Goal: Task Accomplishment & Management: Use online tool/utility

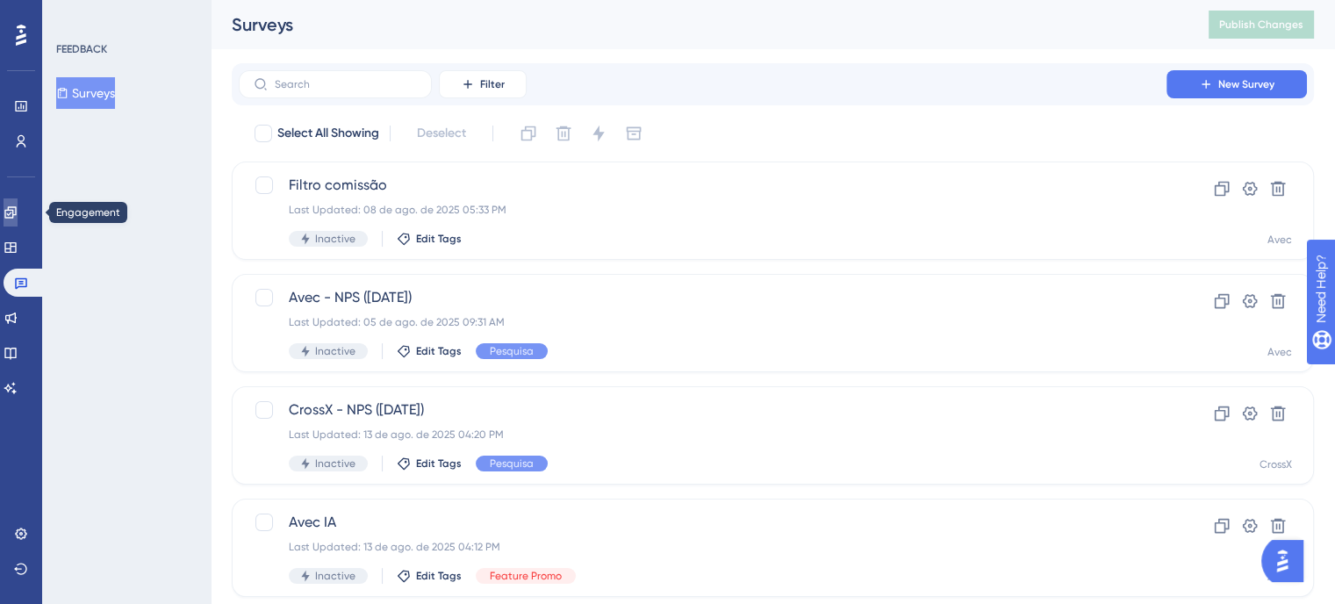
click at [16, 217] on icon at bounding box center [9, 211] width 11 height 11
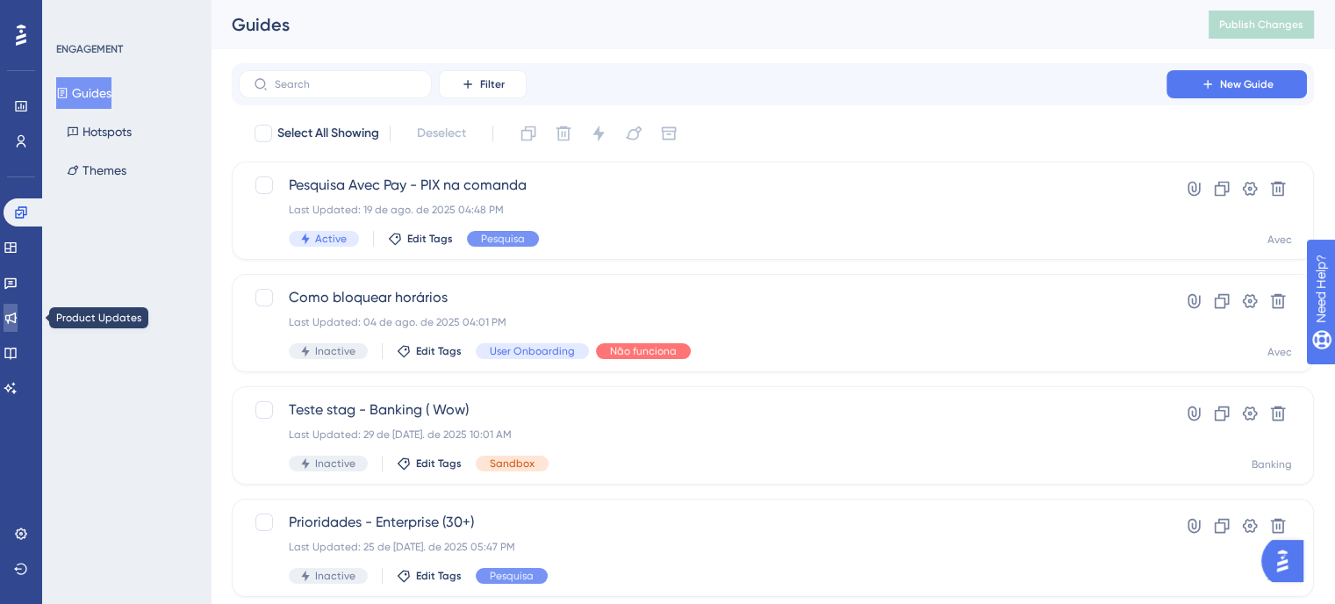
click at [18, 305] on link at bounding box center [11, 318] width 14 height 28
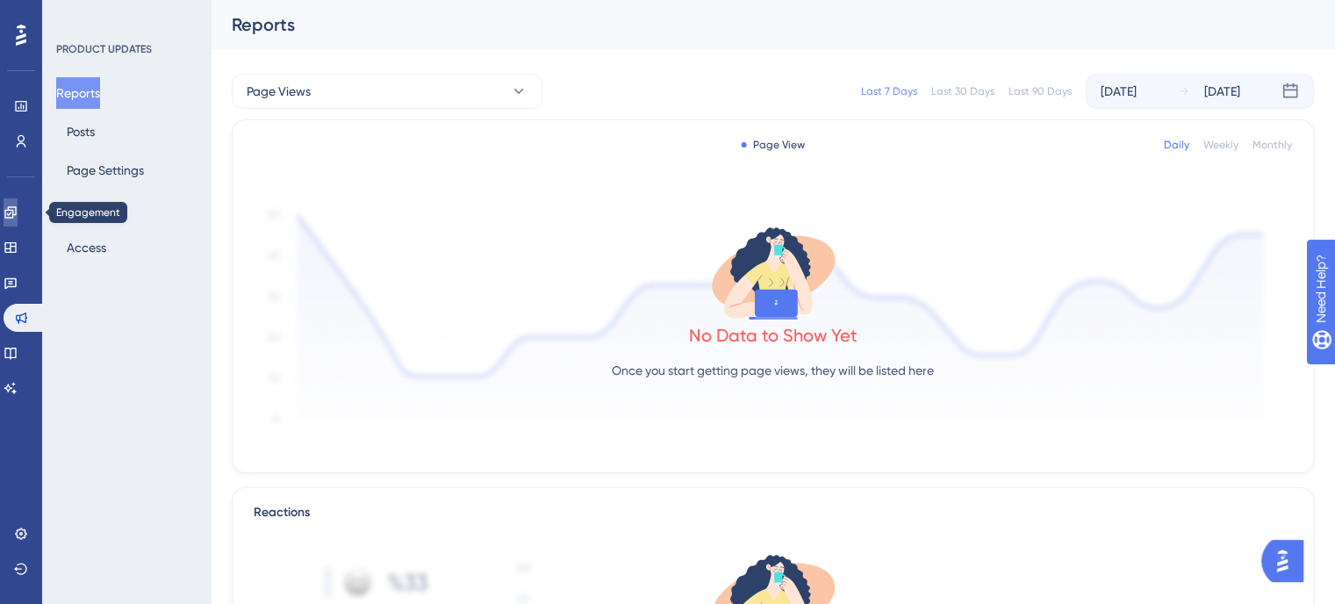
click at [18, 223] on link at bounding box center [11, 212] width 14 height 28
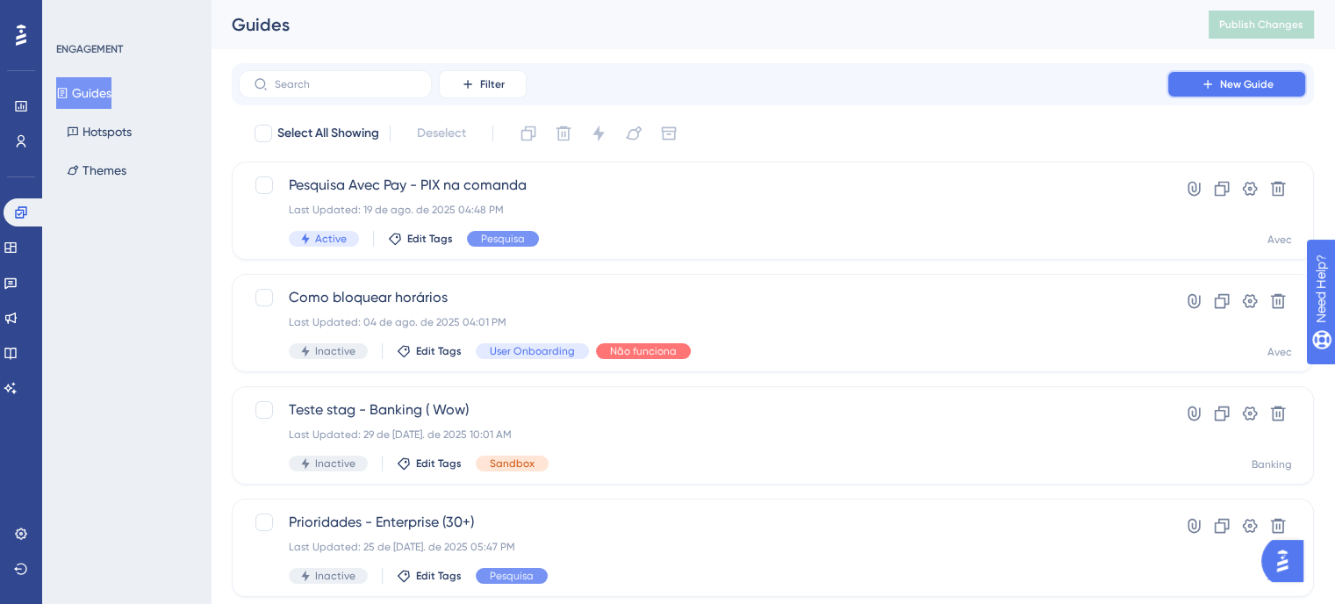
click at [1250, 84] on span "New Guide" at bounding box center [1247, 84] width 54 height 14
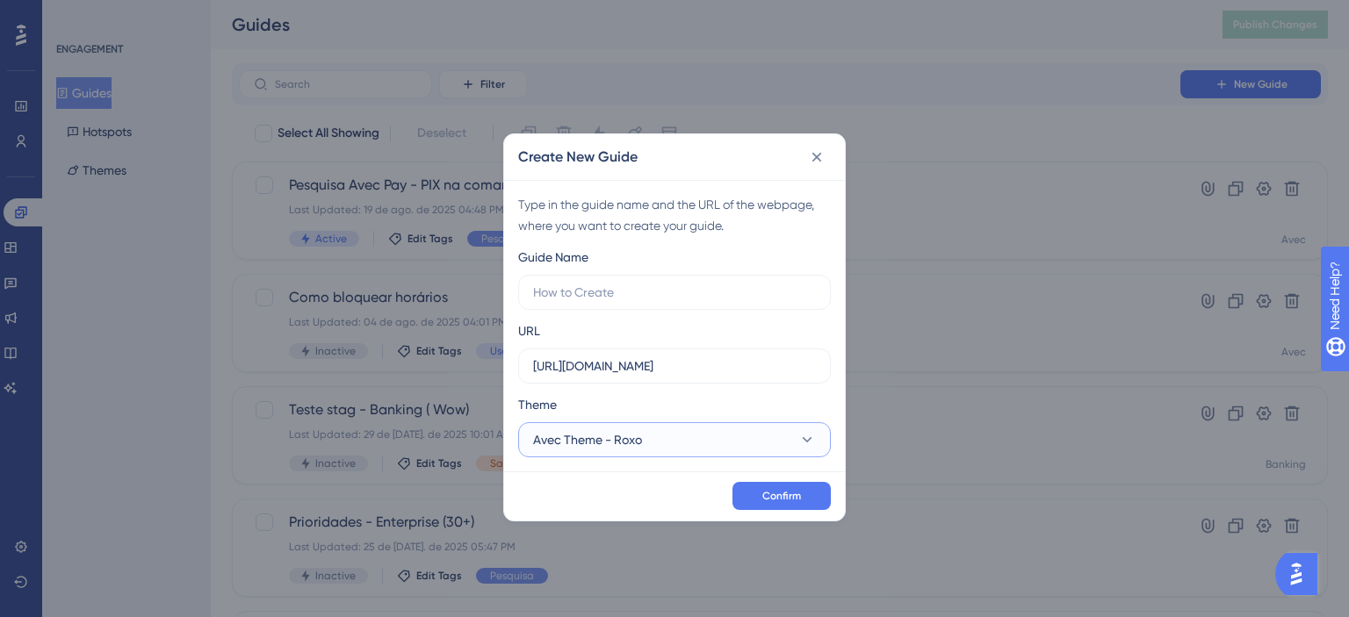
click at [599, 442] on span "Avec Theme - Roxo" at bounding box center [587, 439] width 109 height 21
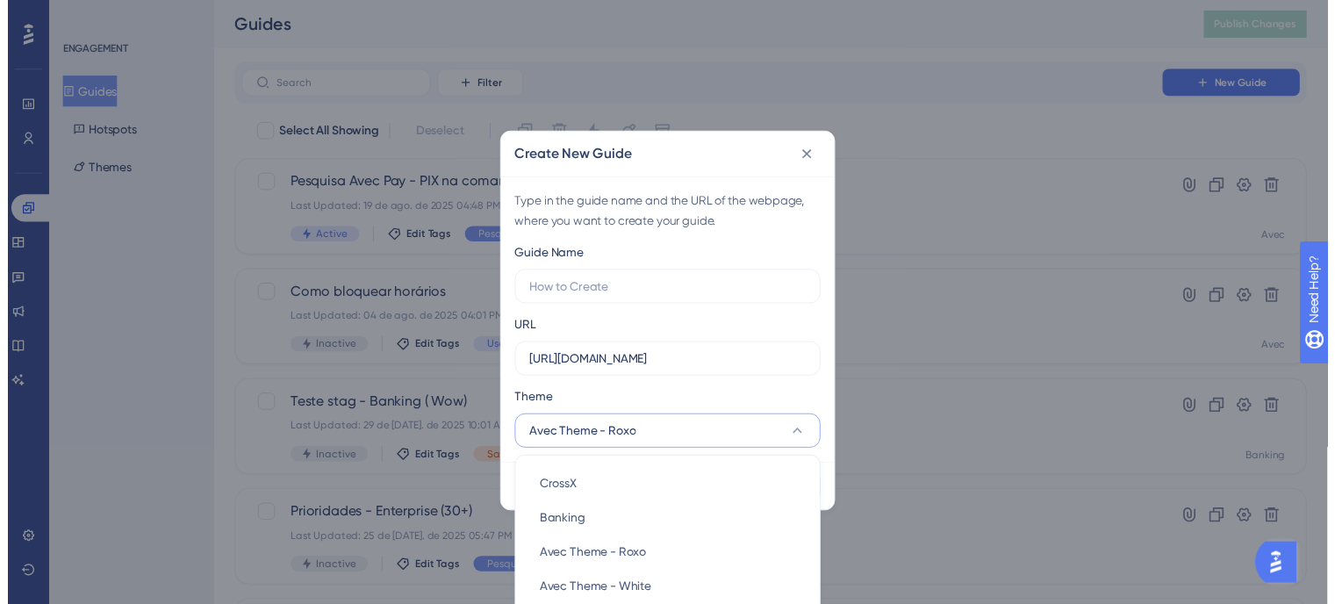
scroll to position [22, 0]
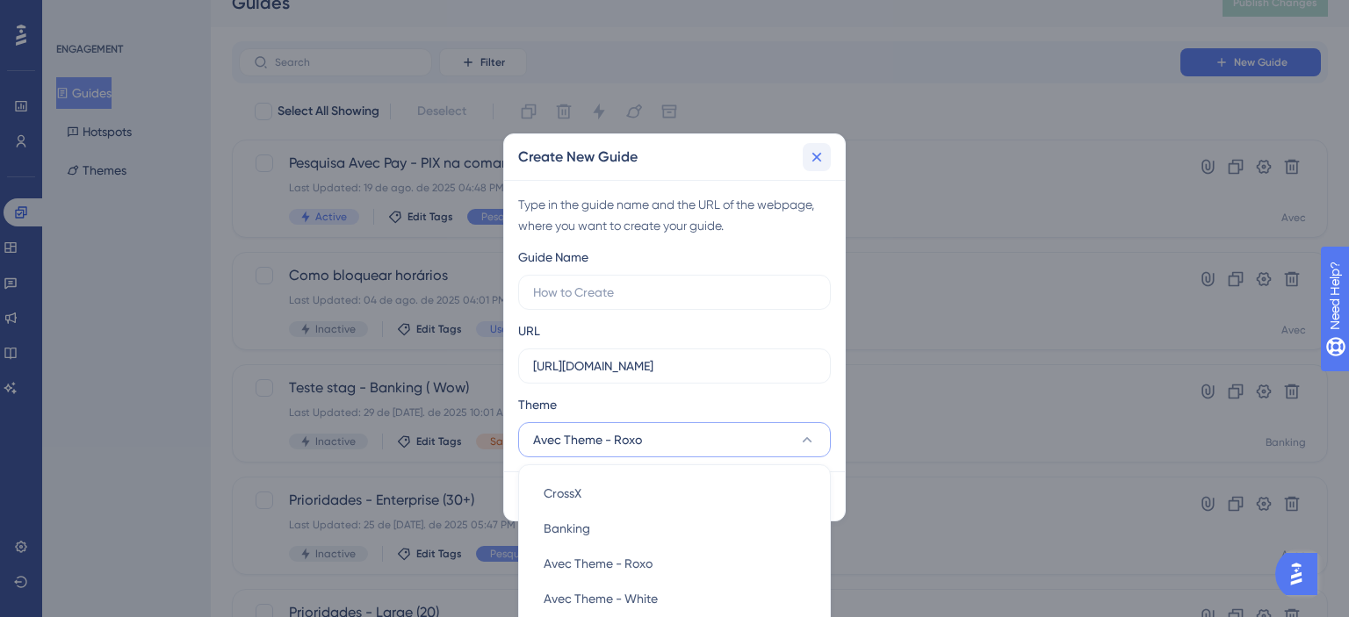
click at [814, 152] on icon at bounding box center [817, 157] width 18 height 18
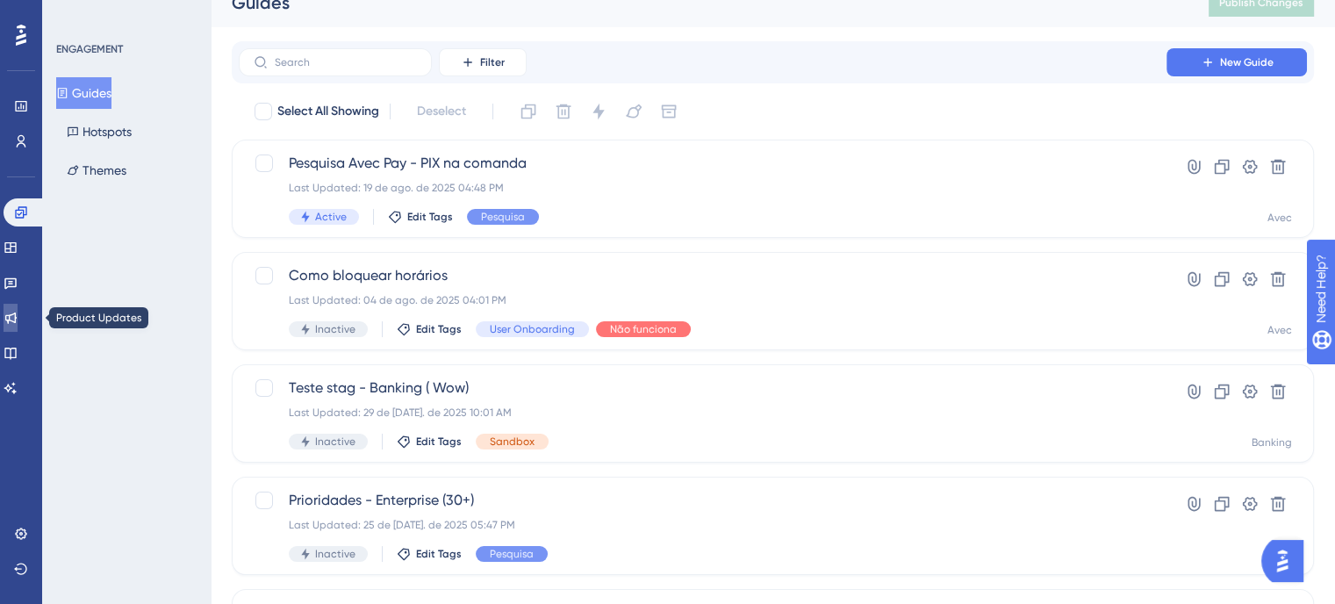
click at [18, 308] on link at bounding box center [11, 318] width 14 height 28
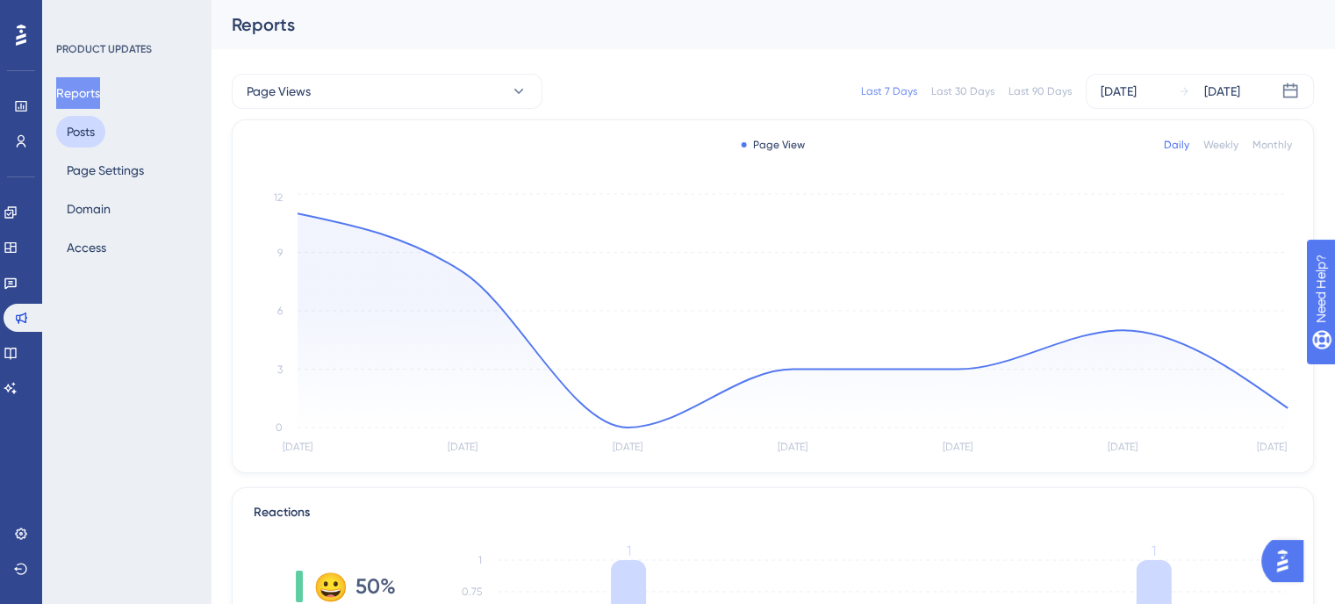
click at [68, 134] on button "Posts" at bounding box center [80, 132] width 49 height 32
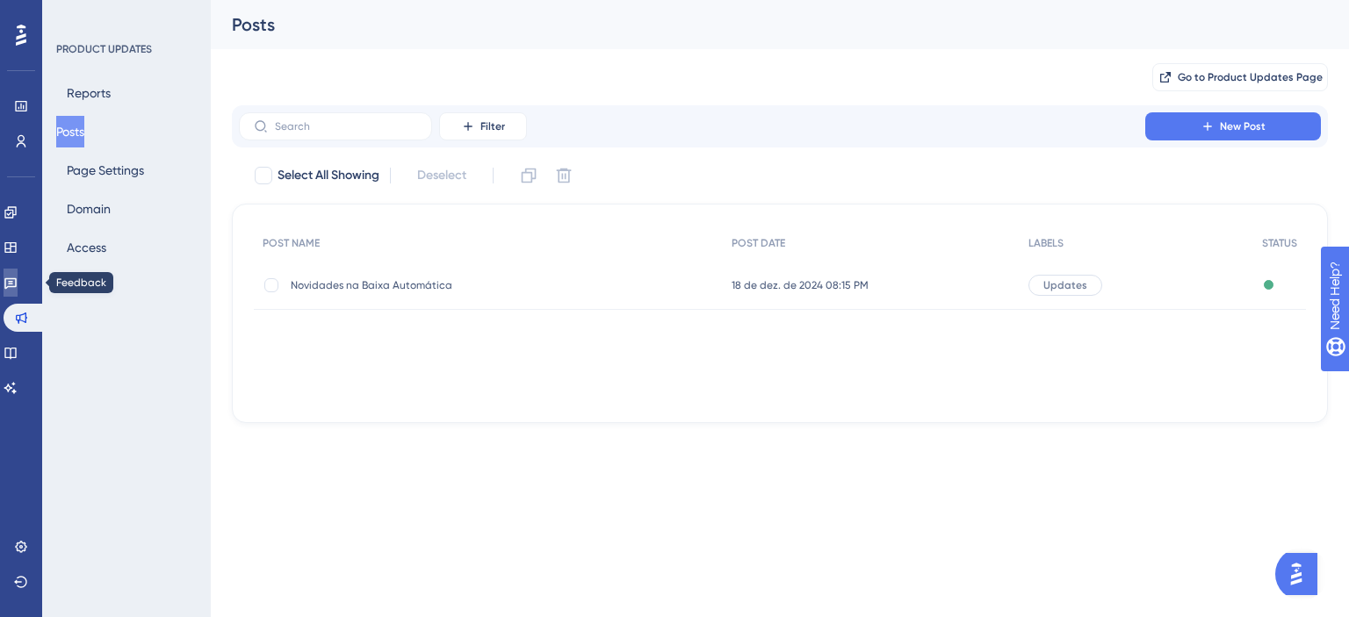
click at [18, 280] on icon at bounding box center [11, 283] width 14 height 14
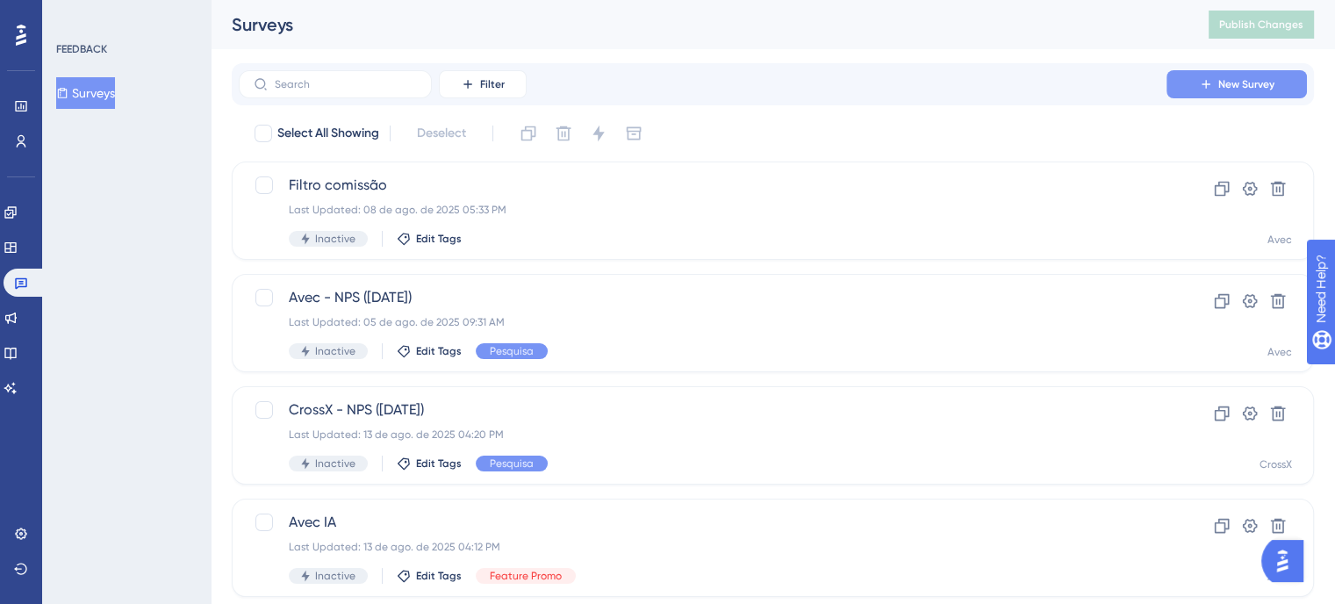
click at [1197, 83] on button "New Survey" at bounding box center [1237, 84] width 140 height 28
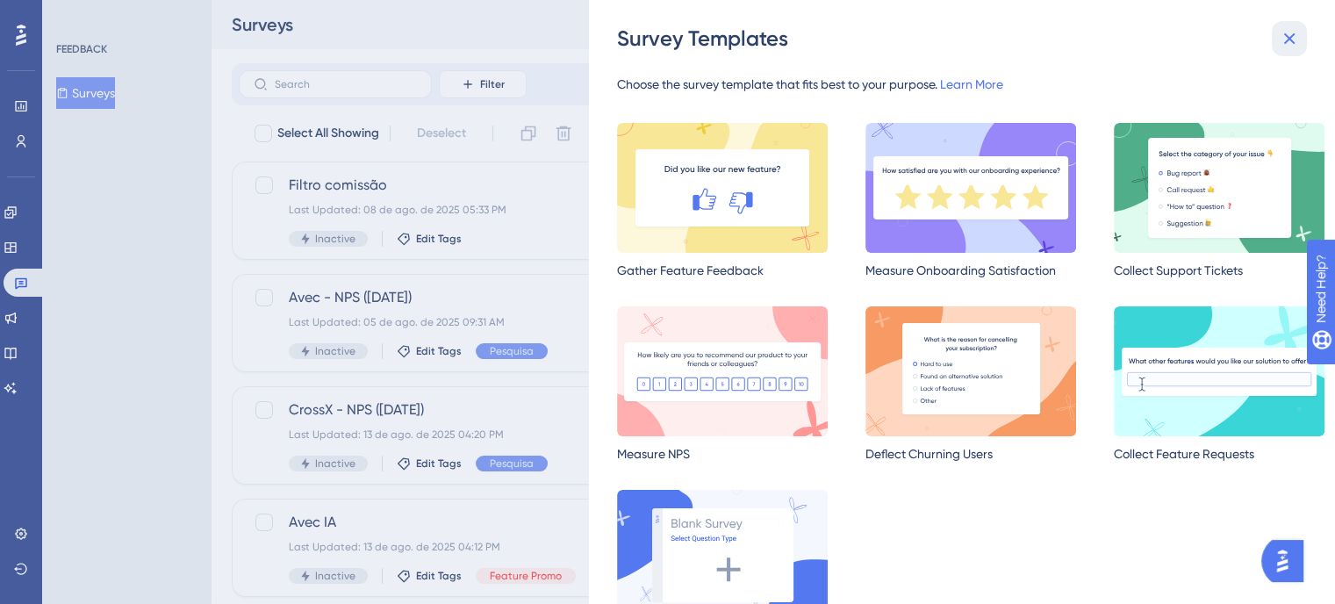
click at [1296, 29] on icon at bounding box center [1289, 38] width 21 height 21
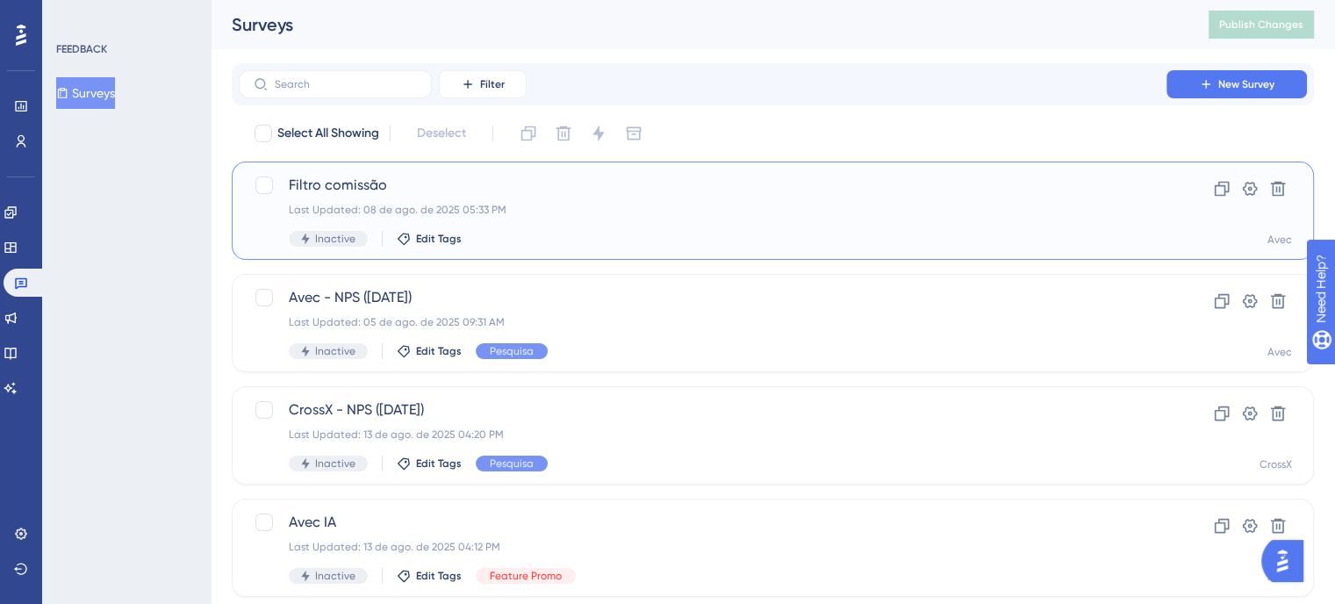
click at [694, 246] on div "Inactive Edit Tags" at bounding box center [703, 239] width 828 height 16
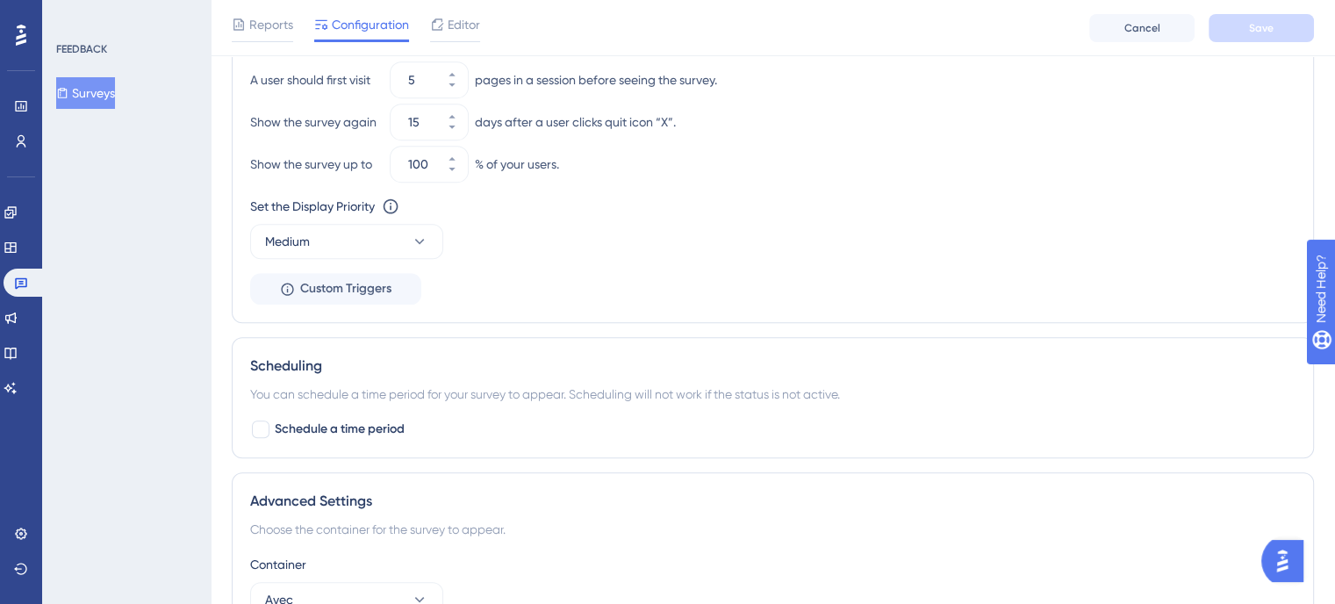
scroll to position [1046, 0]
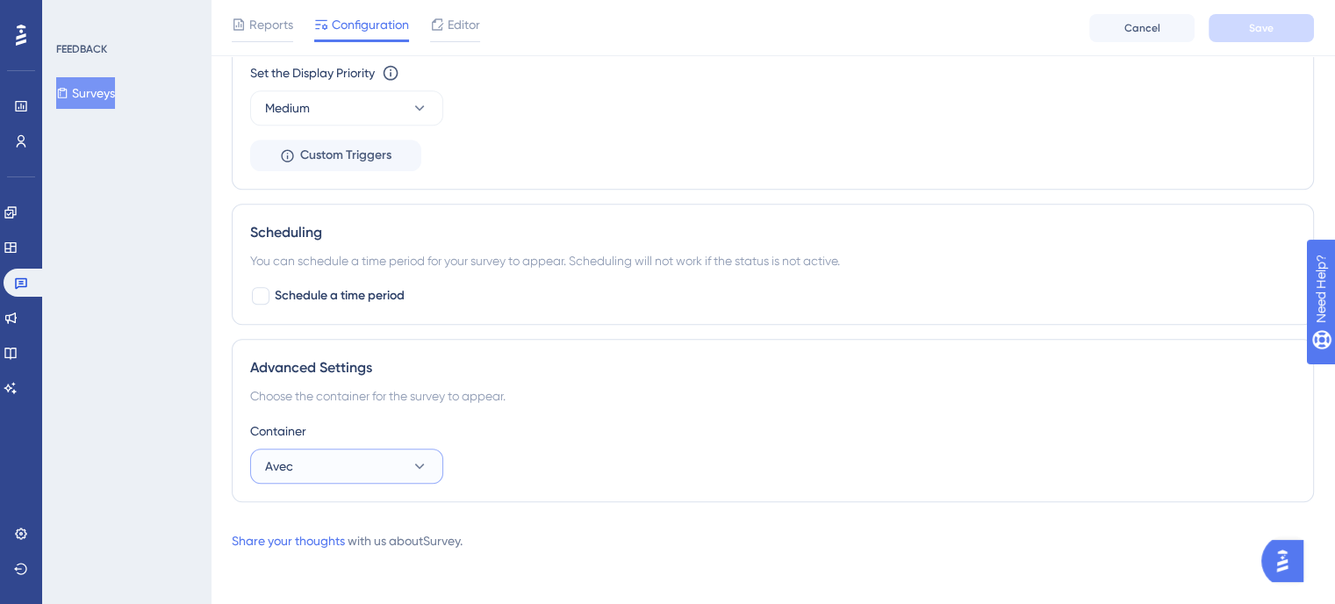
click at [417, 469] on icon at bounding box center [420, 466] width 18 height 18
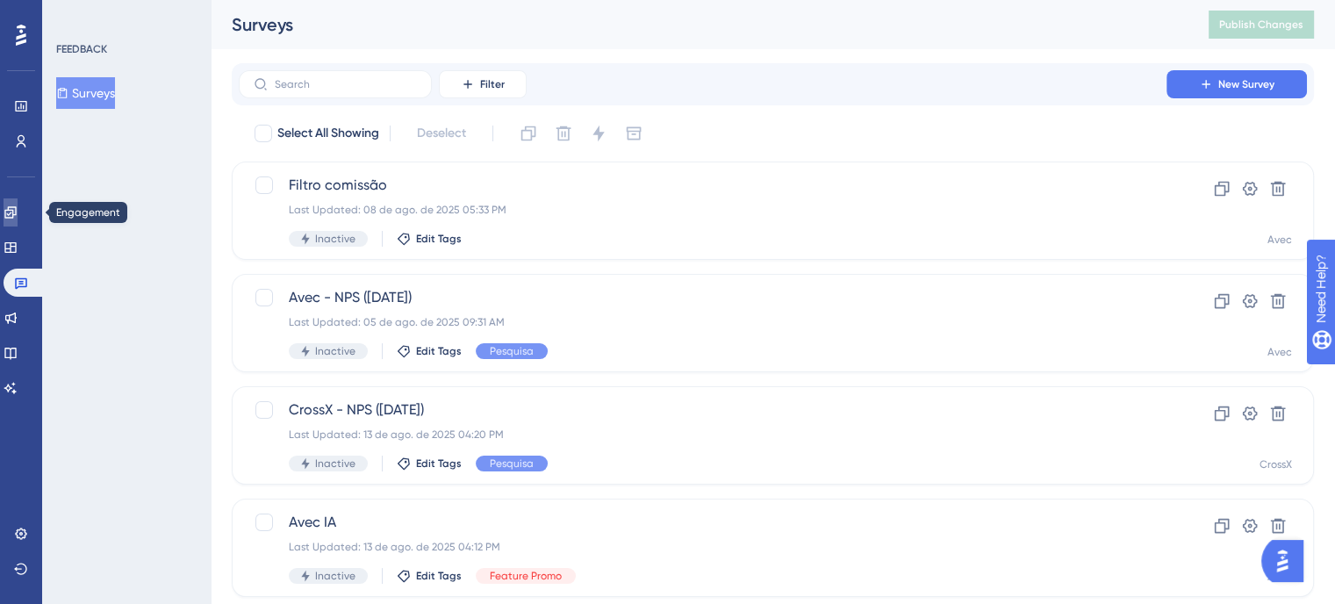
click at [18, 205] on link at bounding box center [11, 212] width 14 height 28
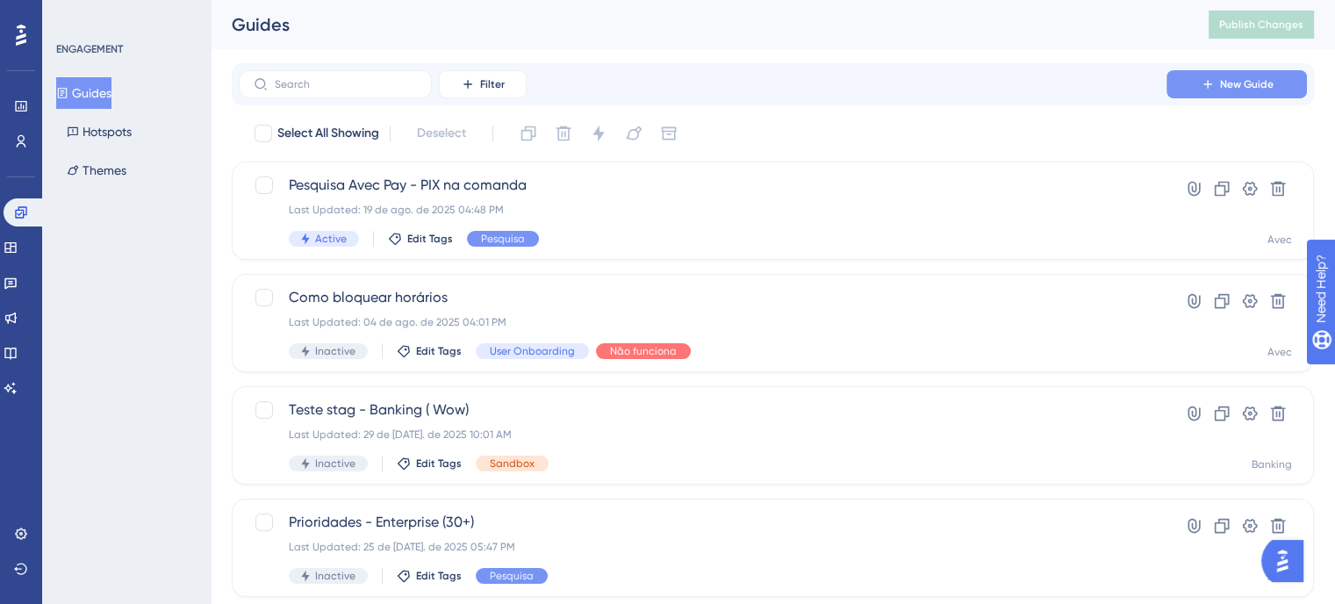
click at [1267, 95] on button "New Guide" at bounding box center [1237, 84] width 140 height 28
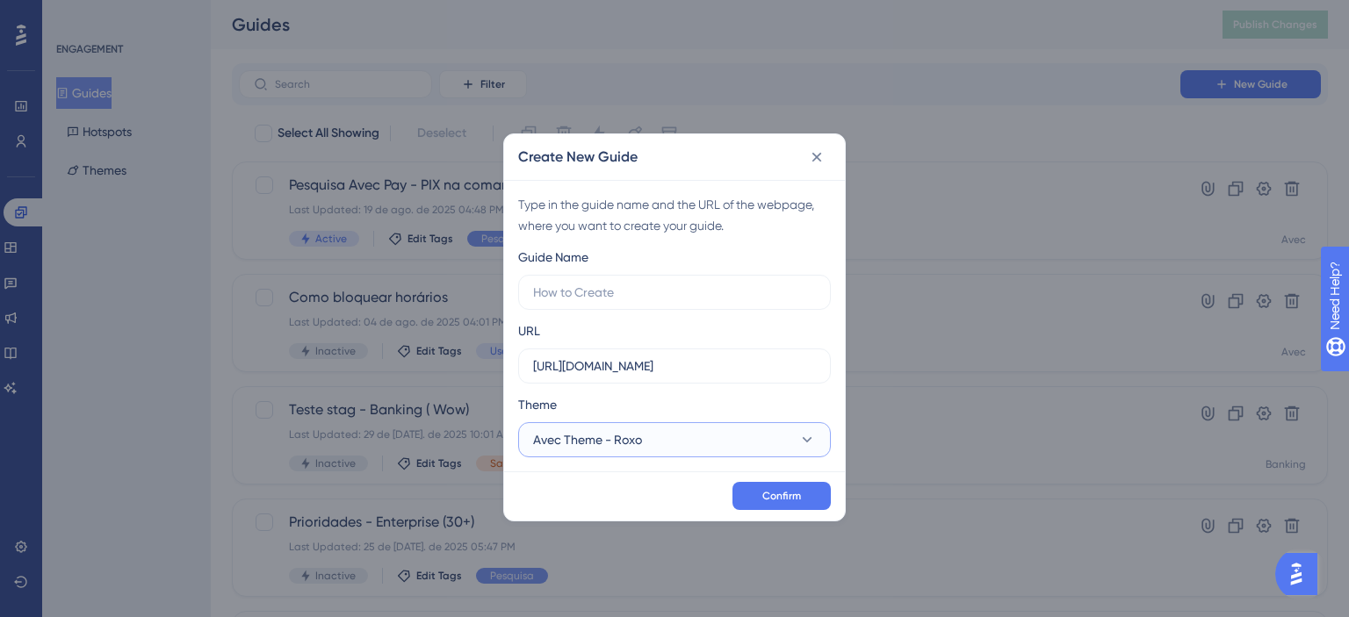
click at [553, 422] on button "Avec Theme - Roxo" at bounding box center [674, 439] width 313 height 35
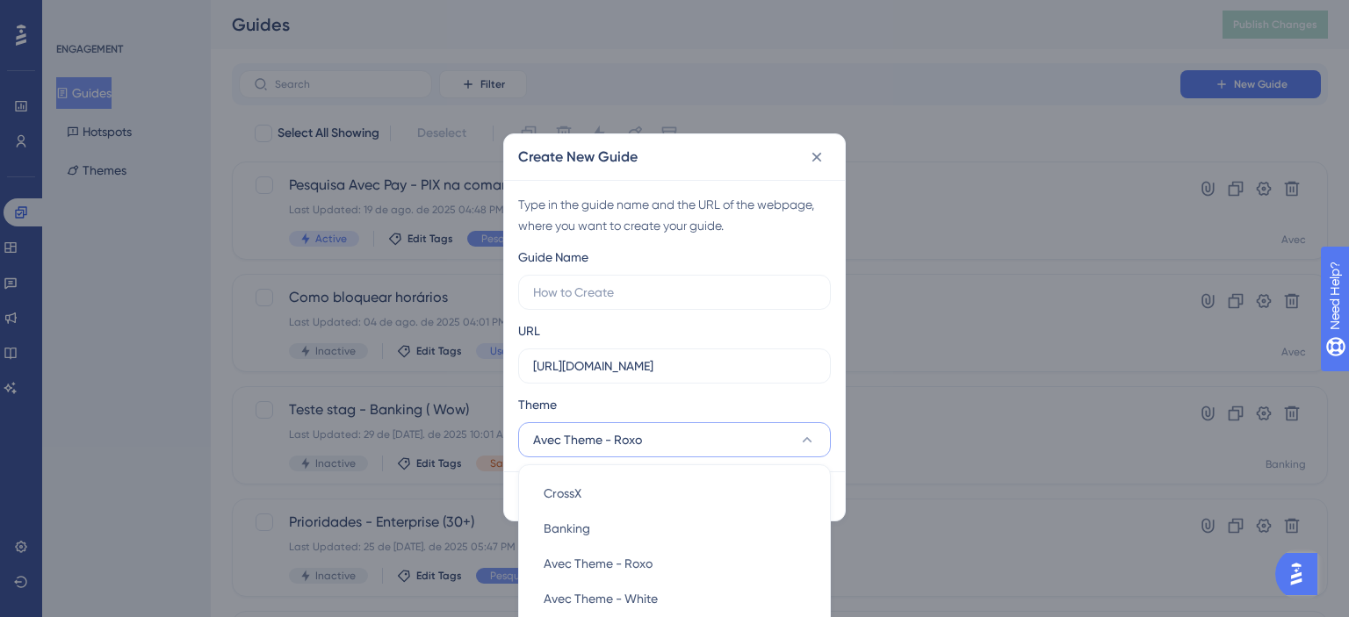
scroll to position [22, 0]
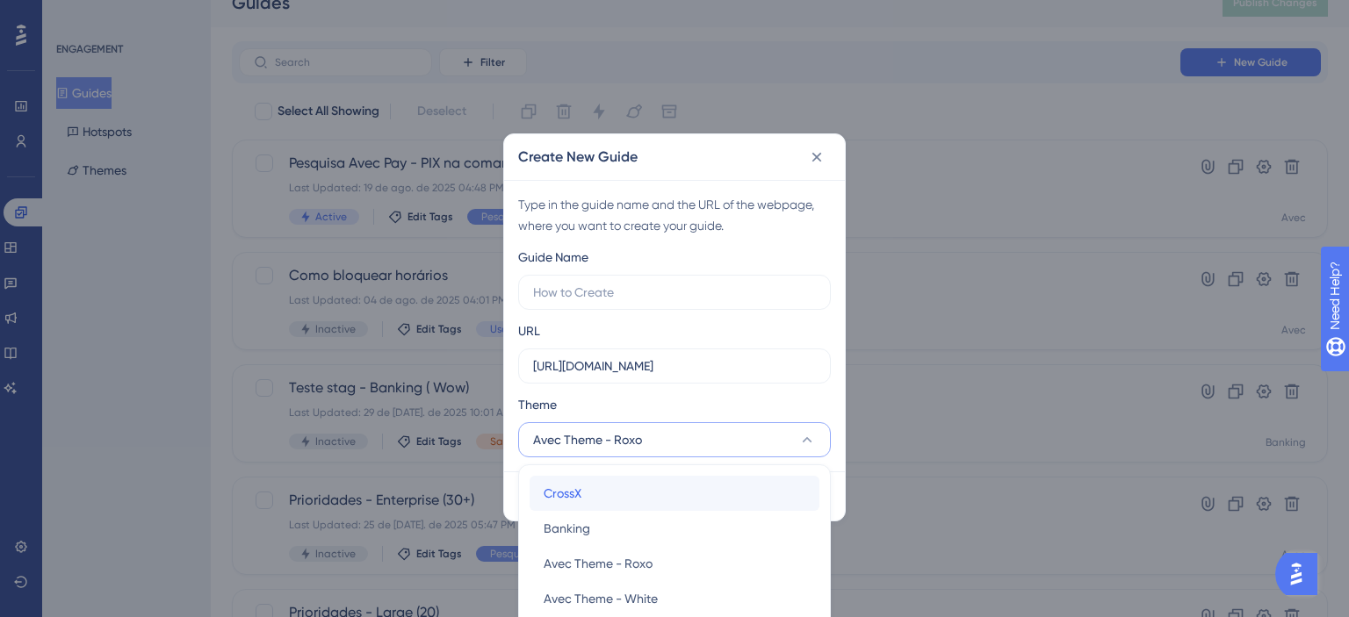
click at [586, 499] on div "CrossX CrossX" at bounding box center [674, 493] width 262 height 35
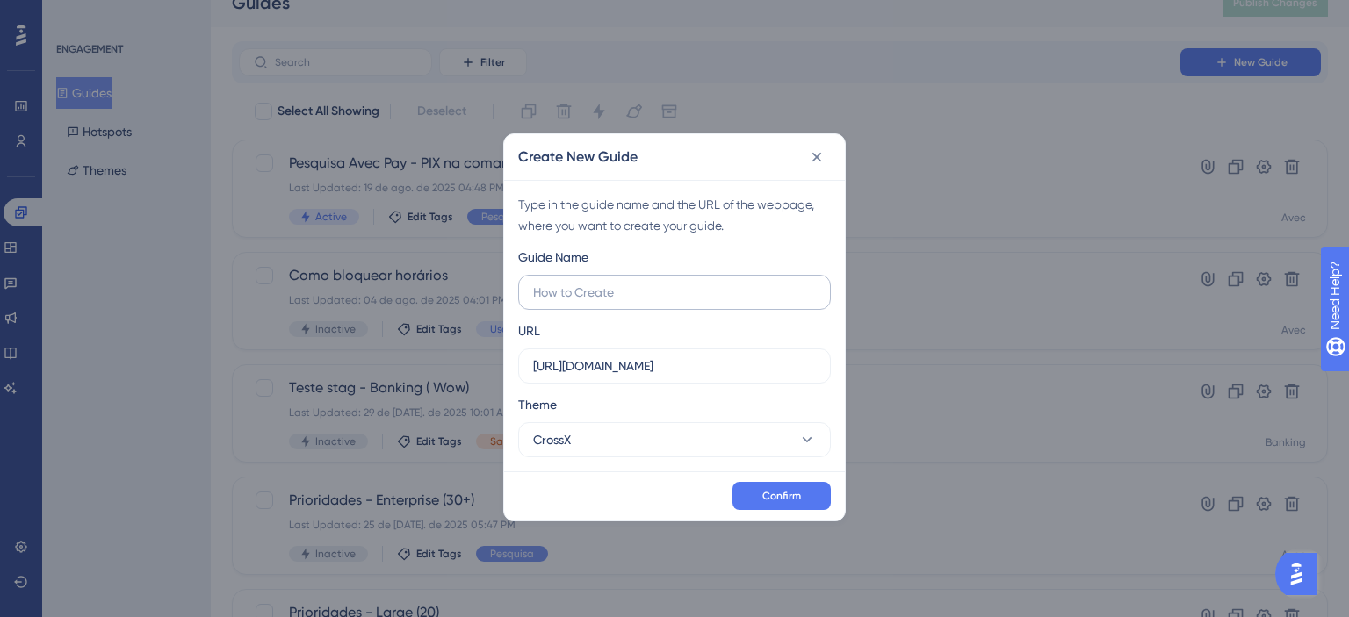
click at [625, 302] on label at bounding box center [674, 292] width 313 height 35
click at [625, 302] on input "text" at bounding box center [674, 292] width 283 height 19
type input "teste"
click at [774, 482] on button "Confirm" at bounding box center [781, 496] width 98 height 28
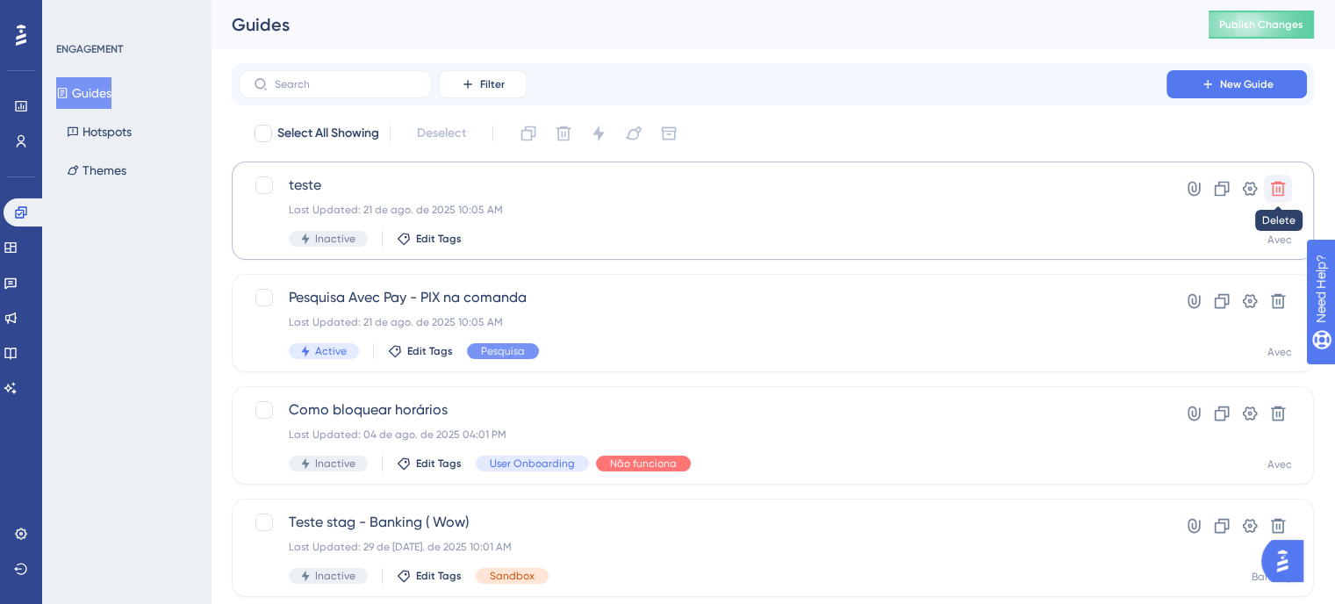
click at [1278, 196] on icon at bounding box center [1278, 189] width 15 height 15
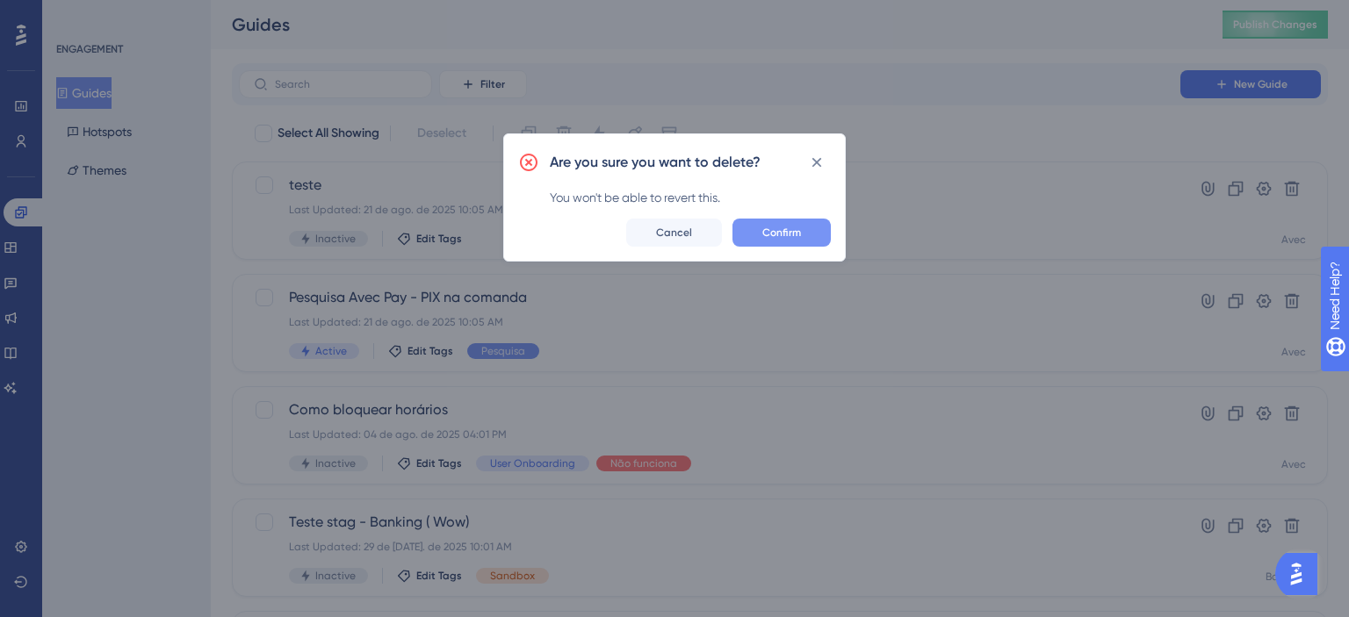
click at [804, 220] on button "Confirm" at bounding box center [781, 233] width 98 height 28
